Goal: Task Accomplishment & Management: Manage account settings

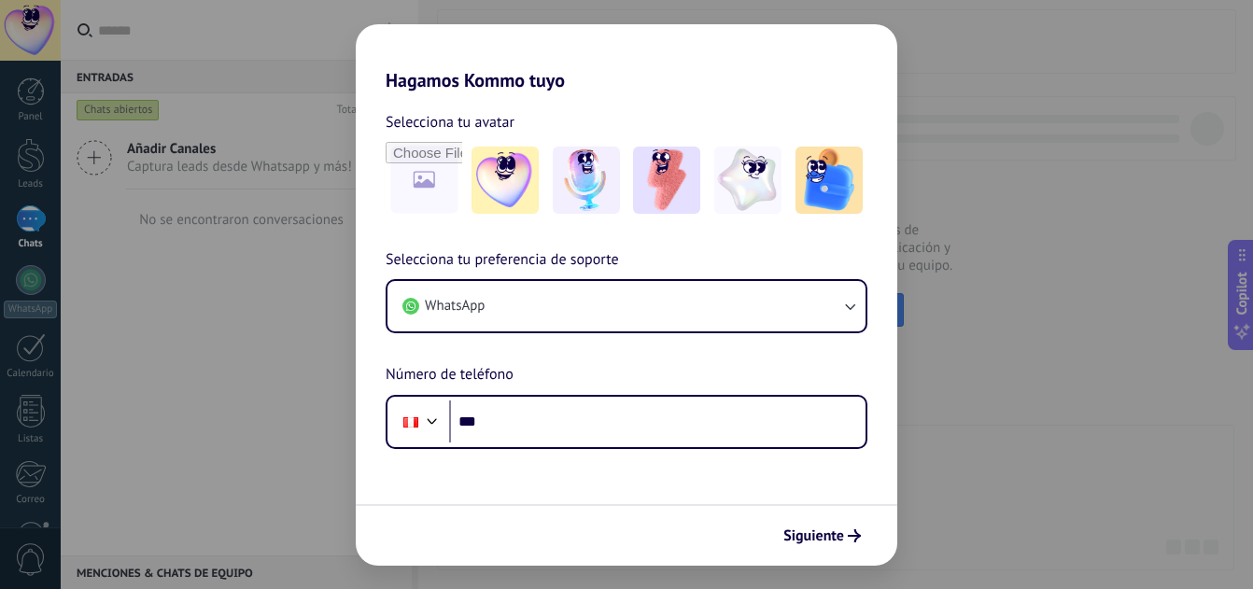
click at [378, 24] on h2 "Hagamos Kommo tuyo" at bounding box center [626, 57] width 541 height 67
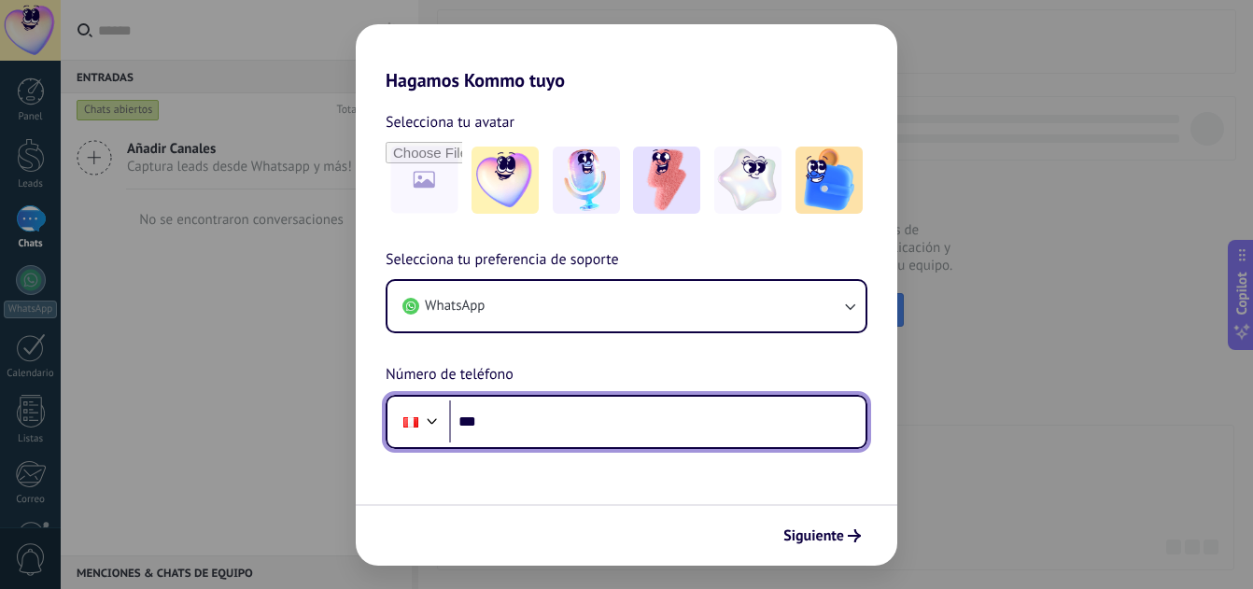
click at [570, 417] on input "***" at bounding box center [657, 422] width 416 height 43
type input "**********"
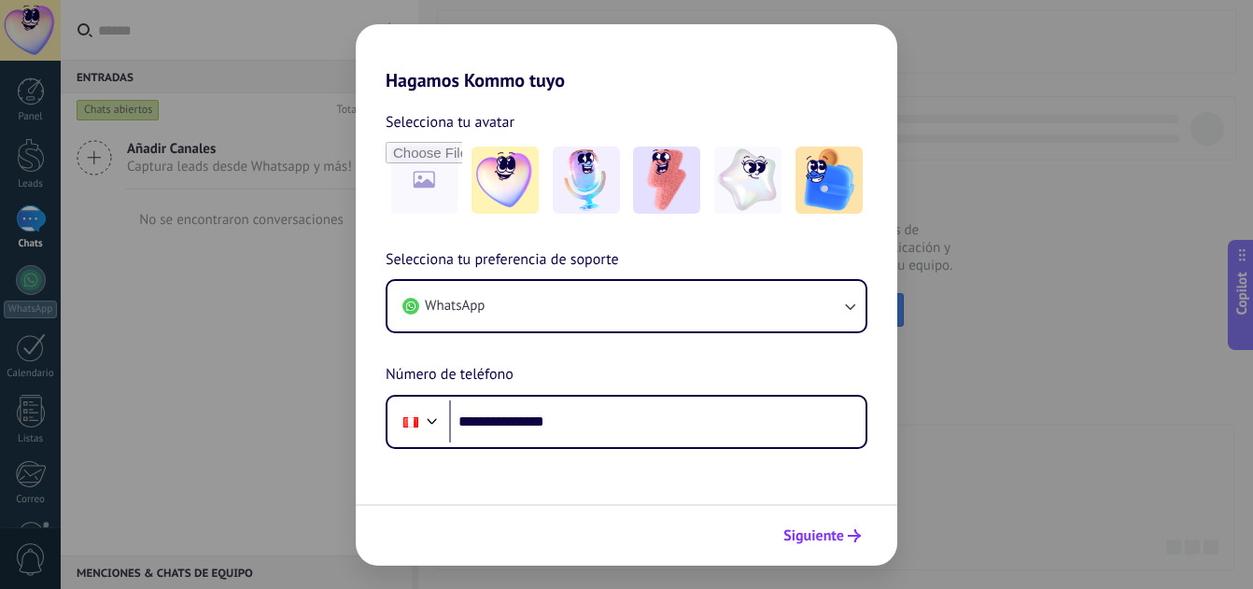
click at [811, 524] on button "Siguiente" at bounding box center [822, 536] width 94 height 32
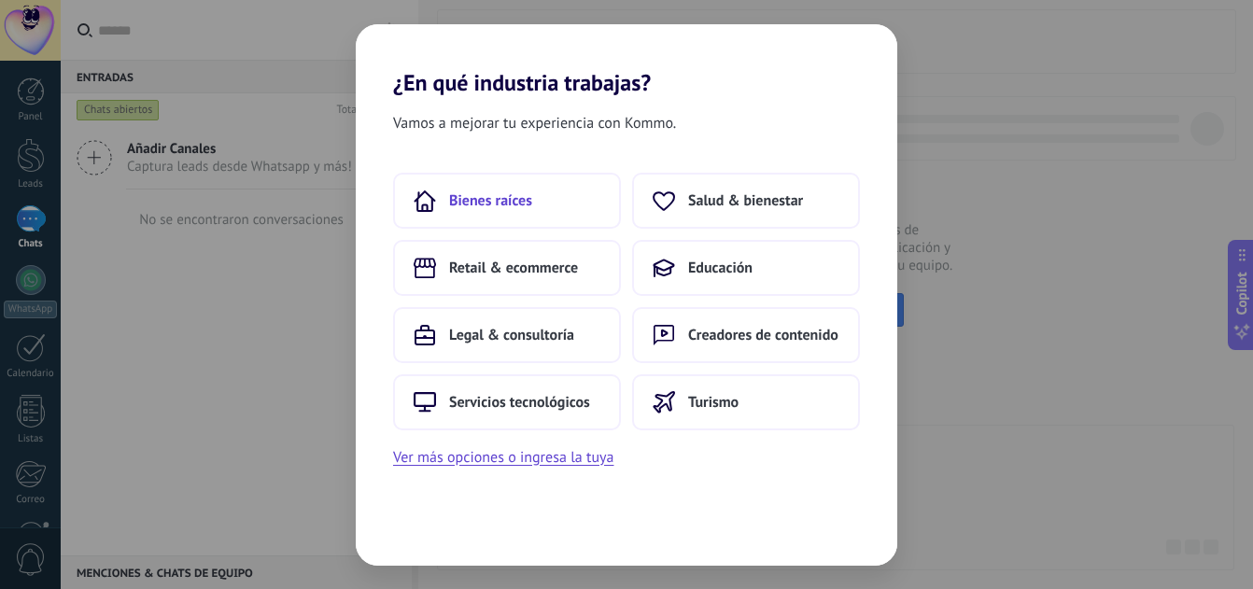
click at [555, 206] on button "Bienes raíces" at bounding box center [507, 201] width 228 height 56
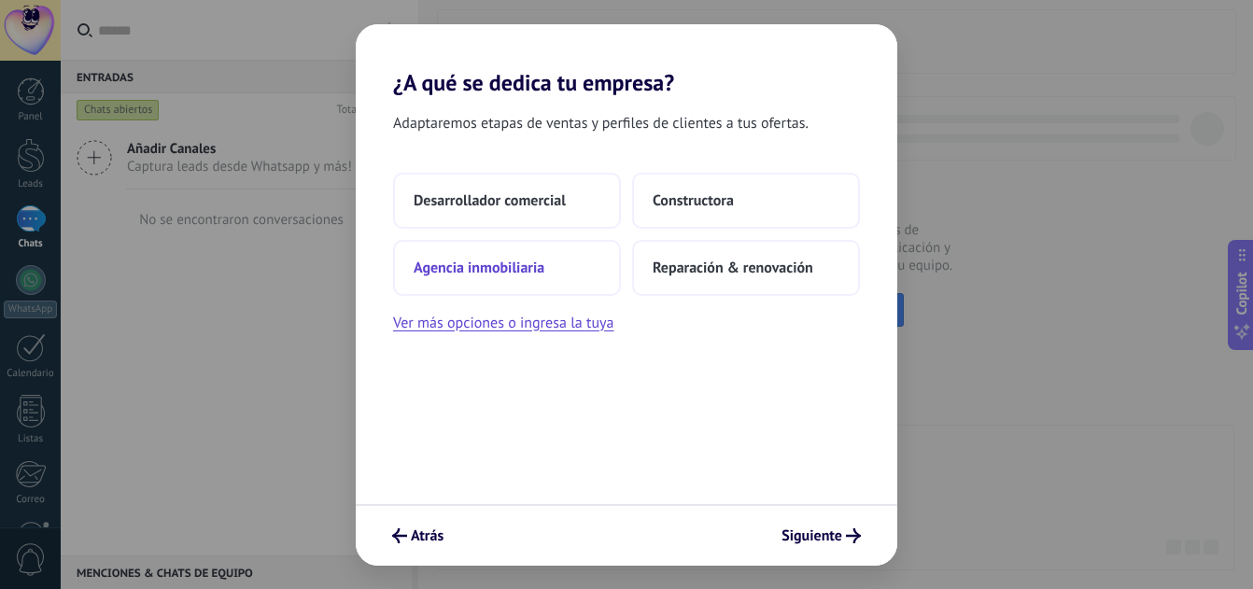
click at [567, 281] on button "Agencia inmobiliaria" at bounding box center [507, 268] width 228 height 56
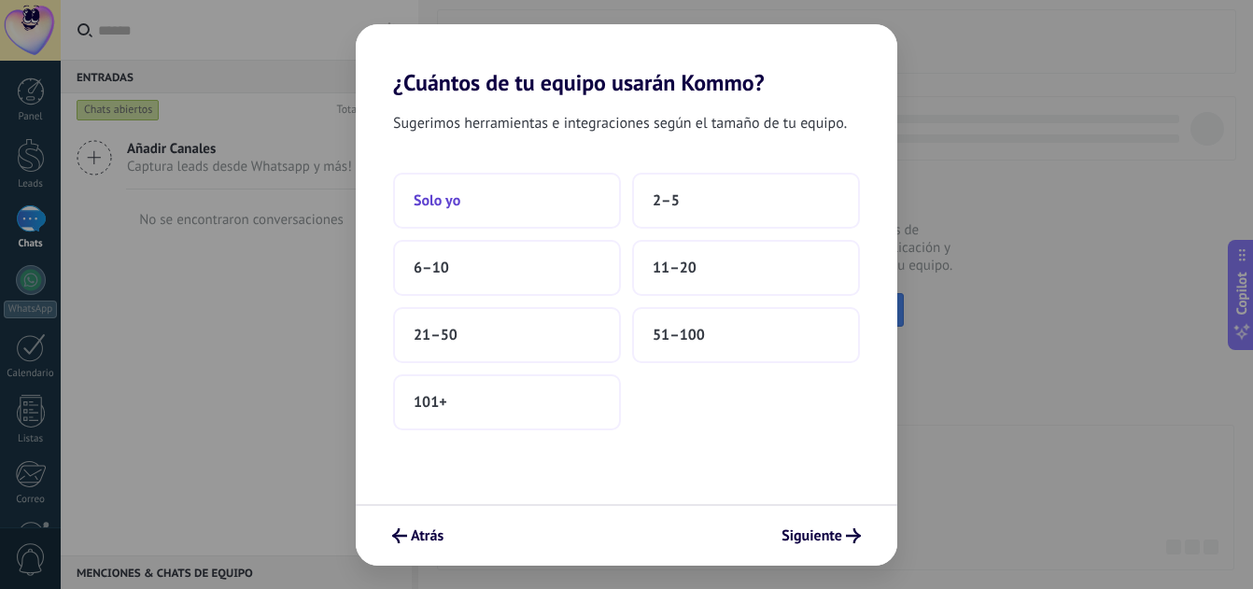
click at [583, 211] on button "Solo yo" at bounding box center [507, 201] width 228 height 56
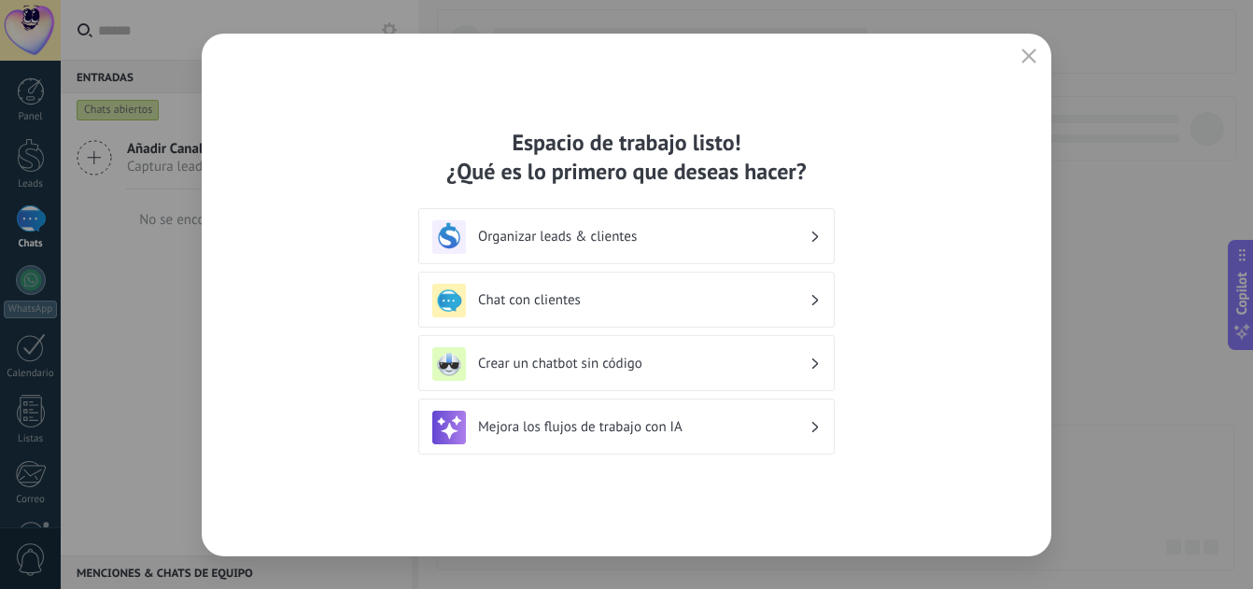
click at [586, 237] on h3 "Organizar leads & clientes" at bounding box center [643, 237] width 331 height 18
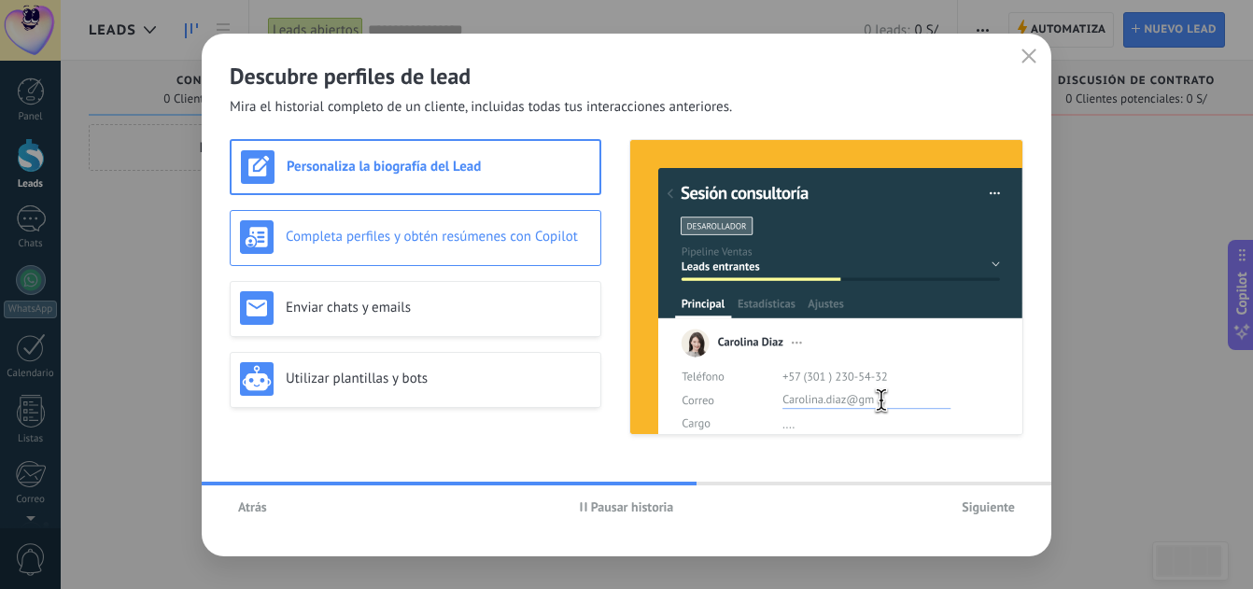
click at [477, 233] on h3 "Completa perfiles y obtén resúmenes con Copilot" at bounding box center [438, 237] width 305 height 18
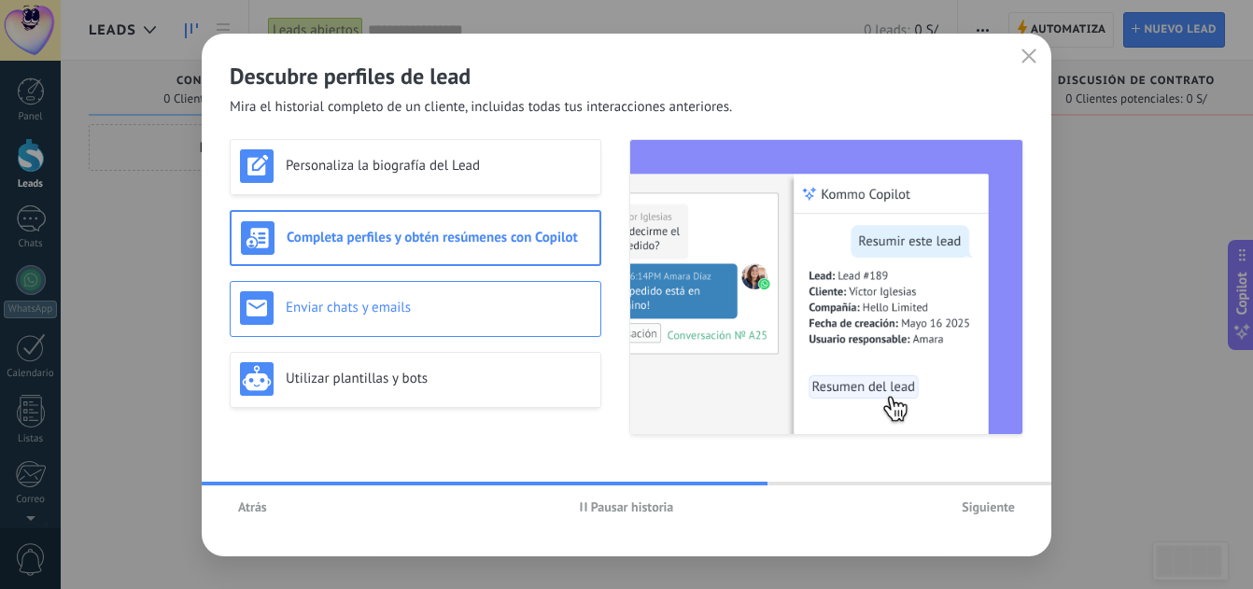
click at [478, 281] on div "Enviar chats y emails" at bounding box center [416, 309] width 372 height 56
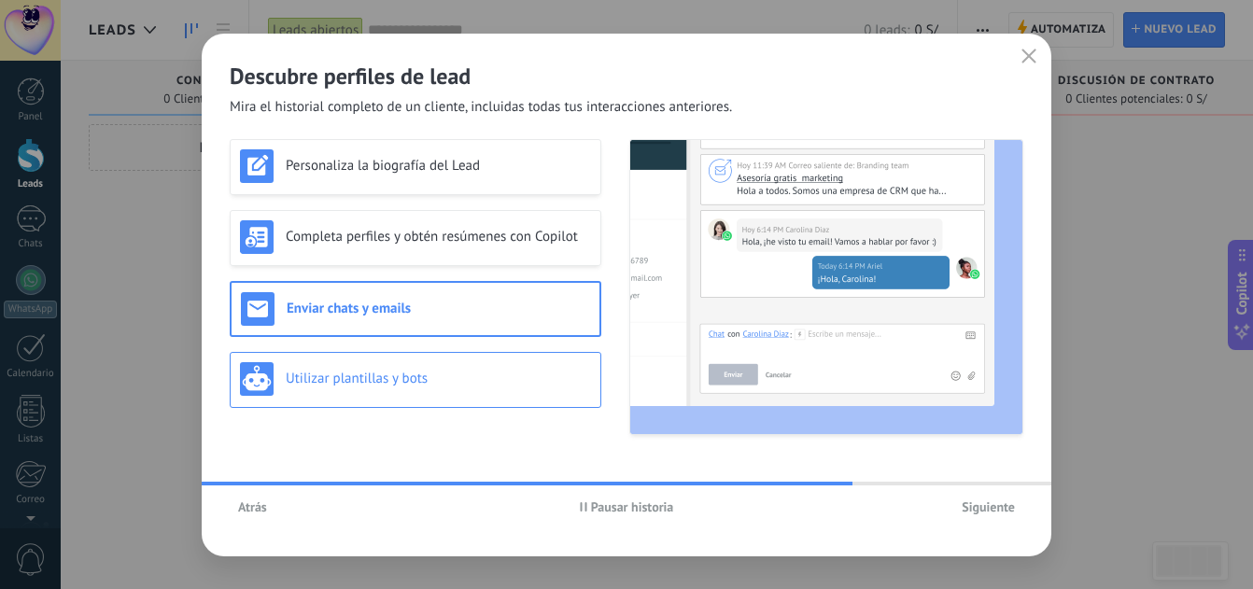
click at [478, 384] on h3 "Utilizar plantillas y bots" at bounding box center [438, 379] width 305 height 18
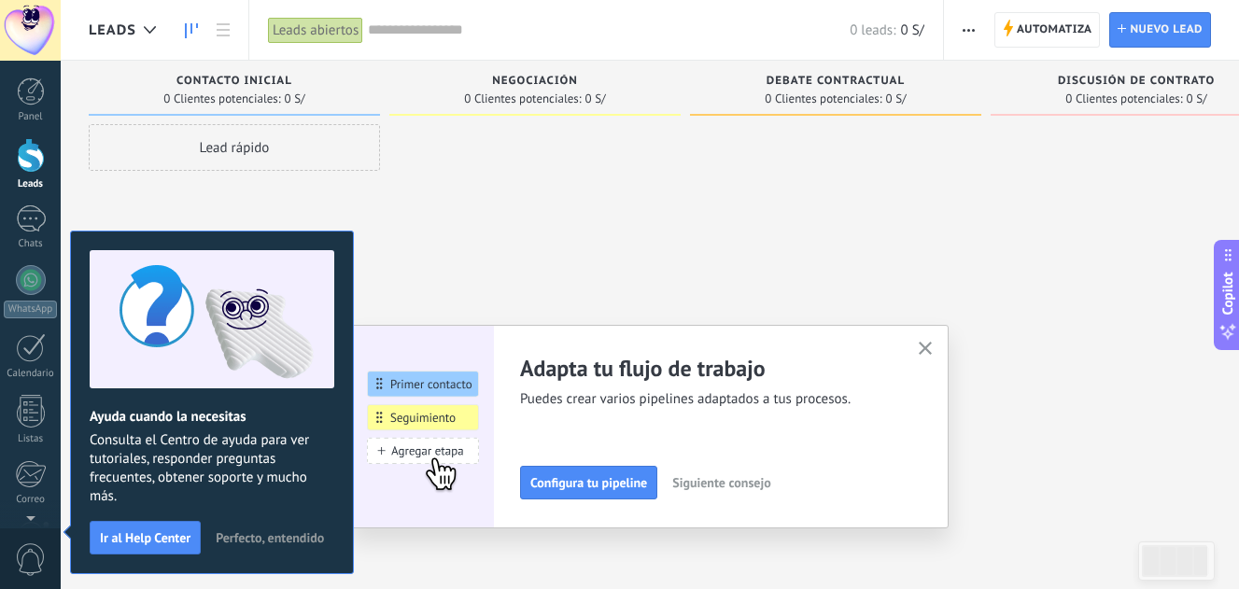
click at [933, 344] on icon "button" at bounding box center [926, 349] width 14 height 14
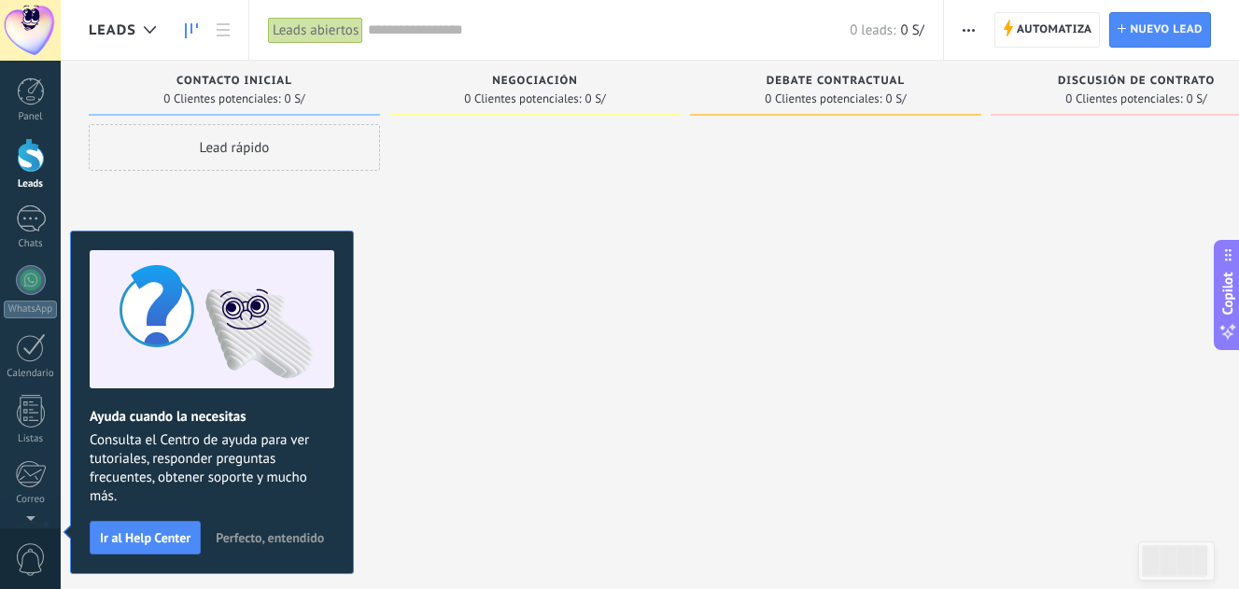
click at [279, 544] on span "Perfecto, entendido" at bounding box center [270, 537] width 108 height 13
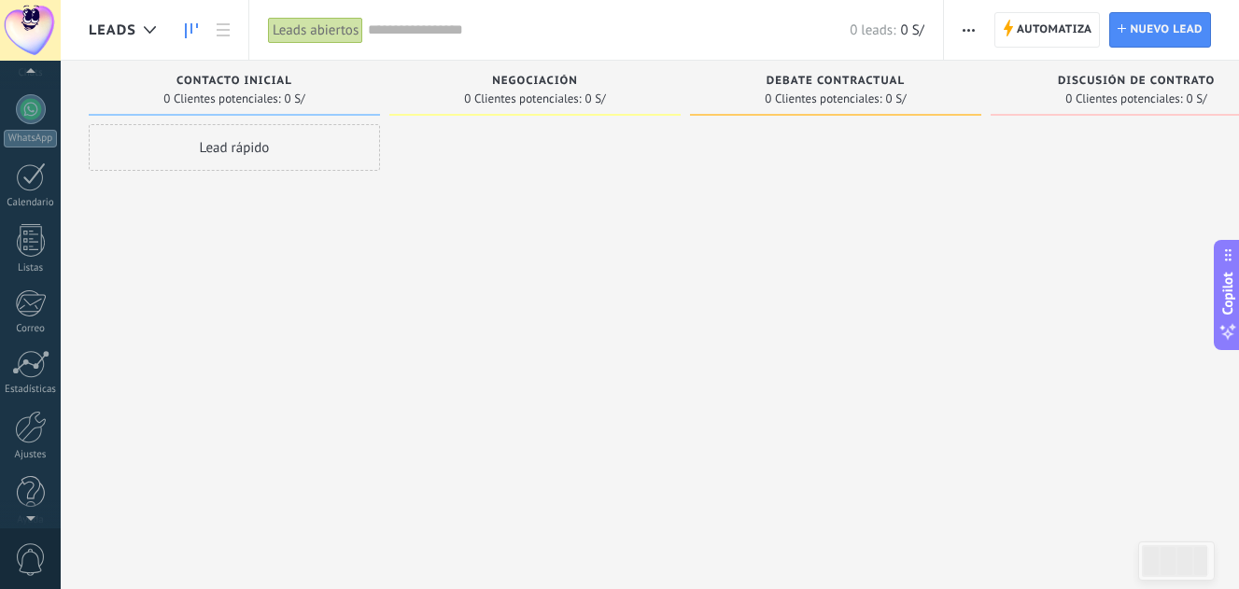
scroll to position [188, 0]
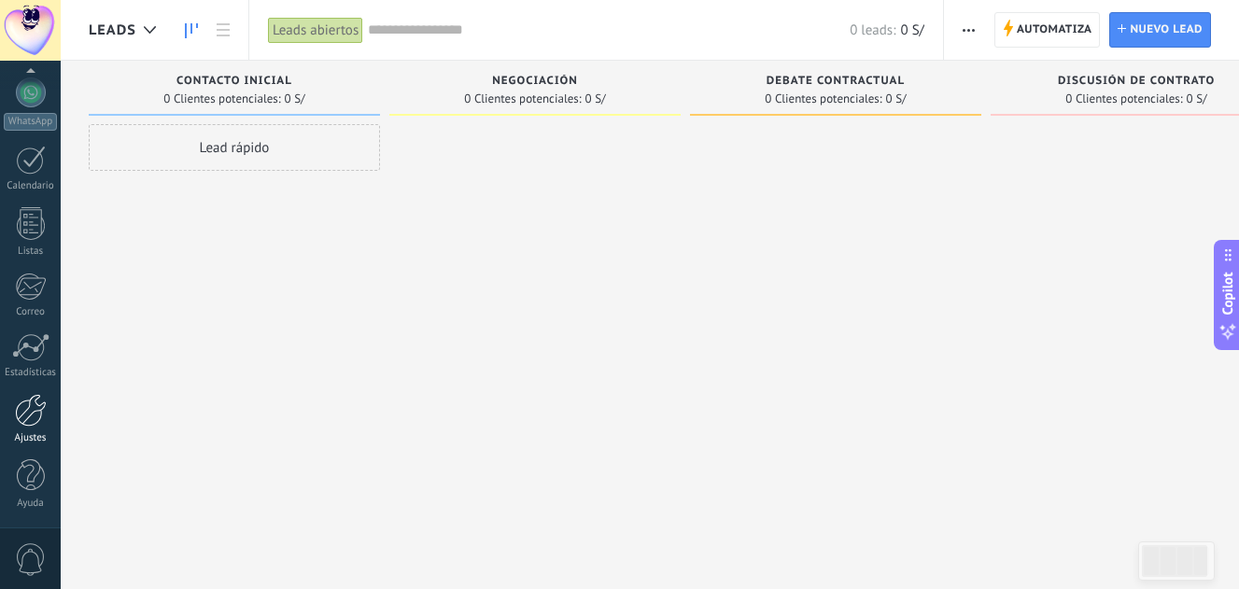
click at [23, 416] on div at bounding box center [31, 410] width 32 height 33
